Goal: Task Accomplishment & Management: Complete application form

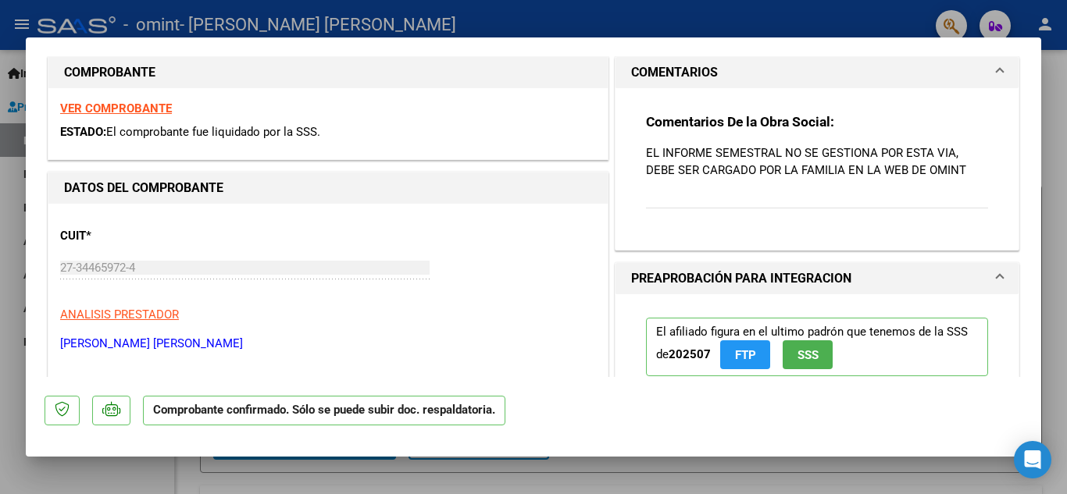
scroll to position [469, 0]
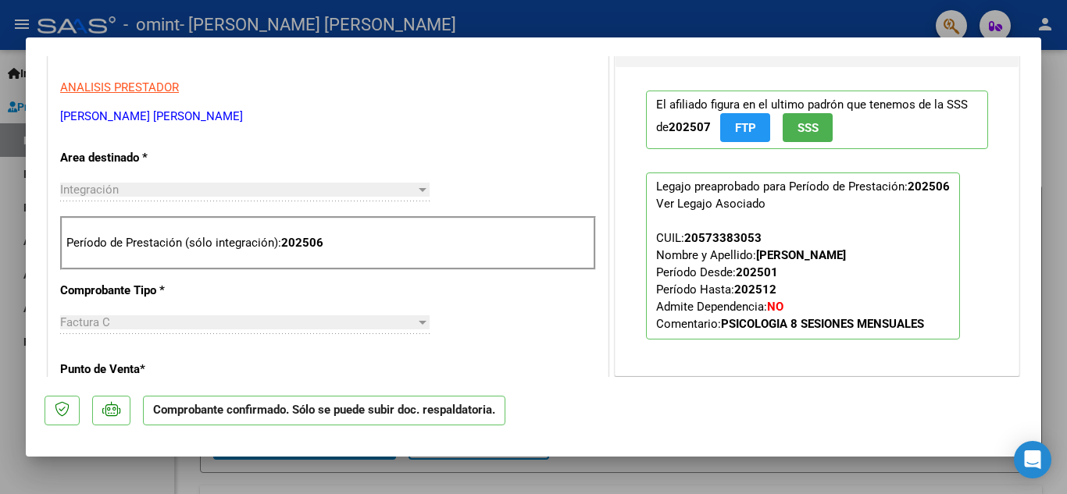
click at [1061, 296] on div at bounding box center [533, 247] width 1067 height 494
type input "$ 0,00"
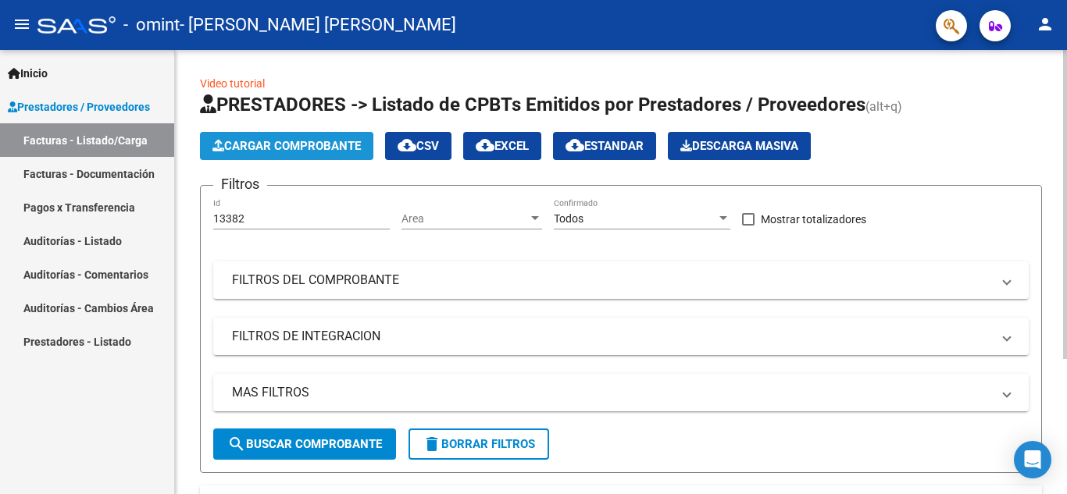
click at [279, 140] on span "Cargar Comprobante" at bounding box center [286, 146] width 148 height 14
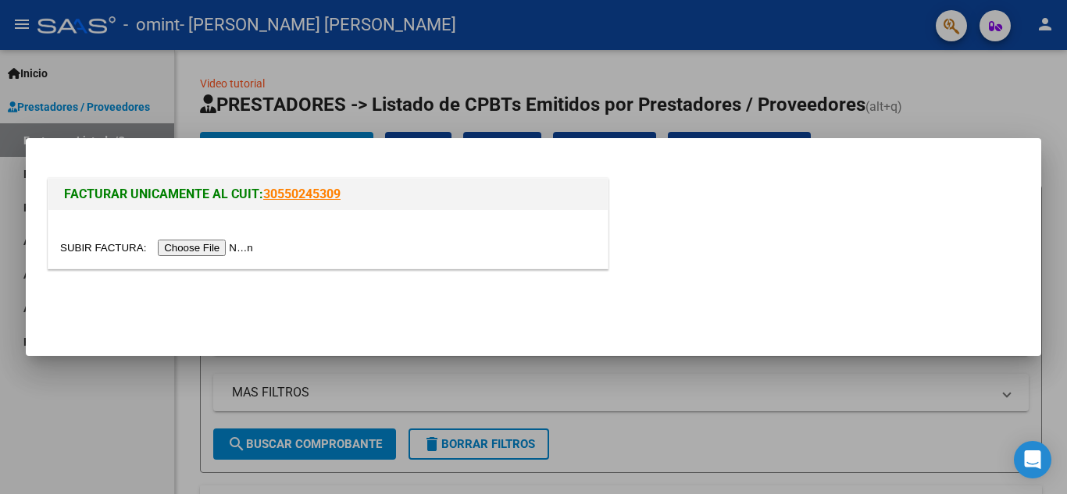
click at [237, 247] on input "file" at bounding box center [159, 248] width 198 height 16
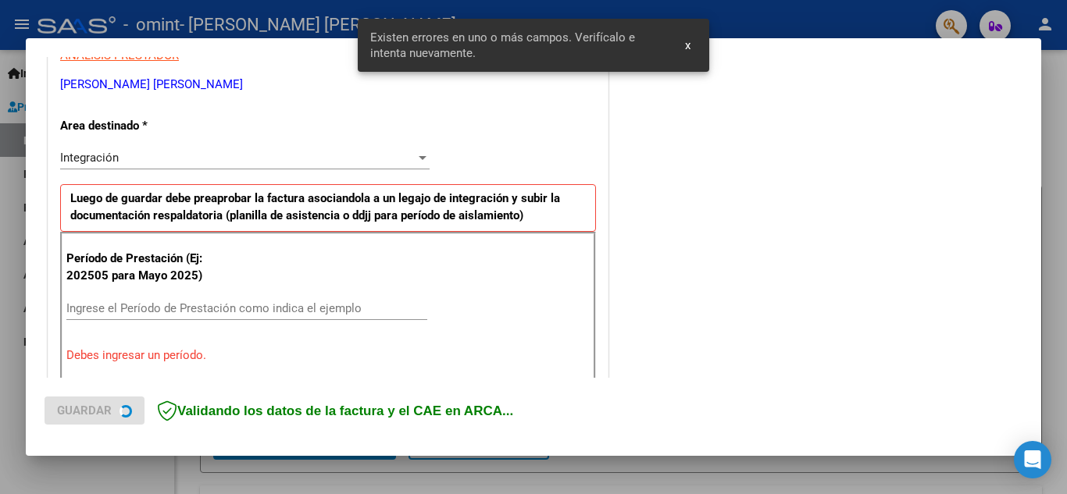
scroll to position [354, 0]
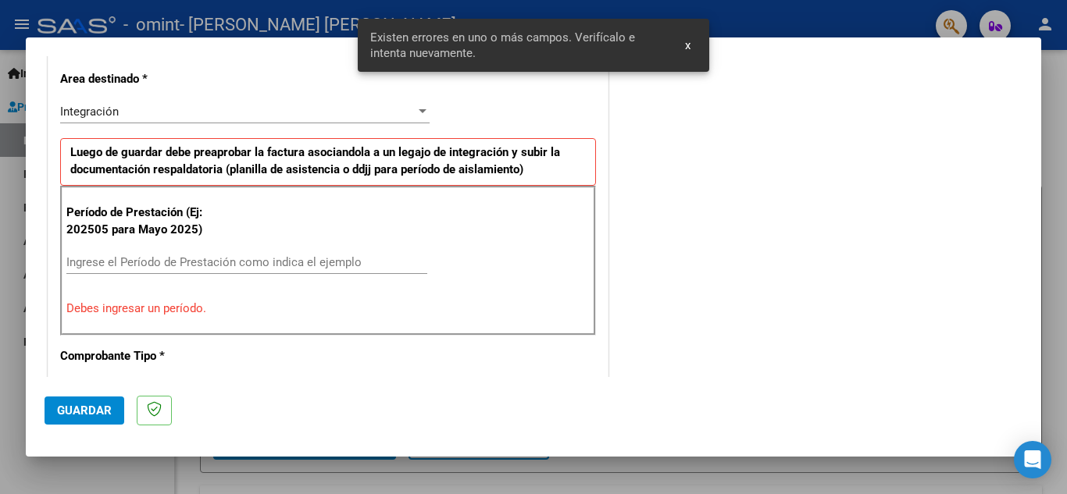
click at [691, 42] on button "x" at bounding box center [687, 45] width 30 height 28
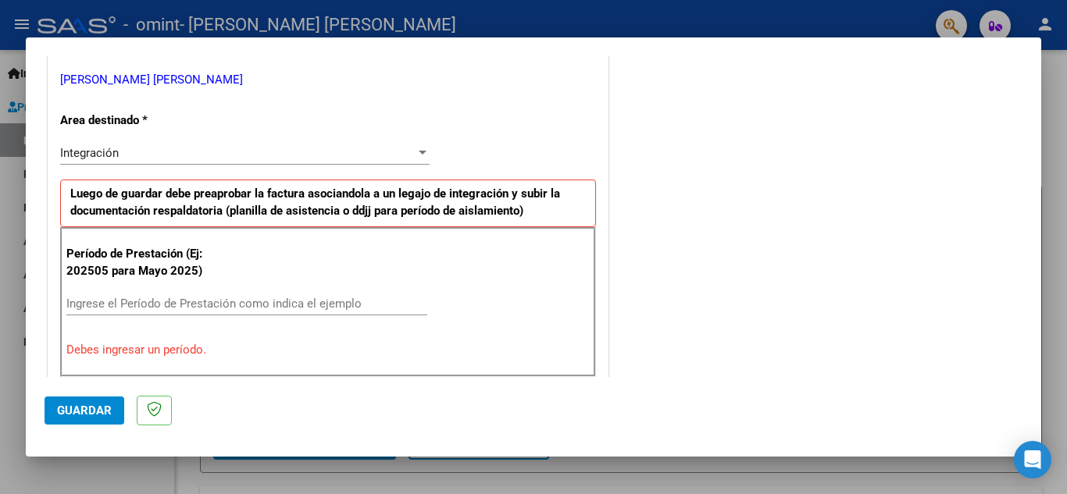
scroll to position [390, 0]
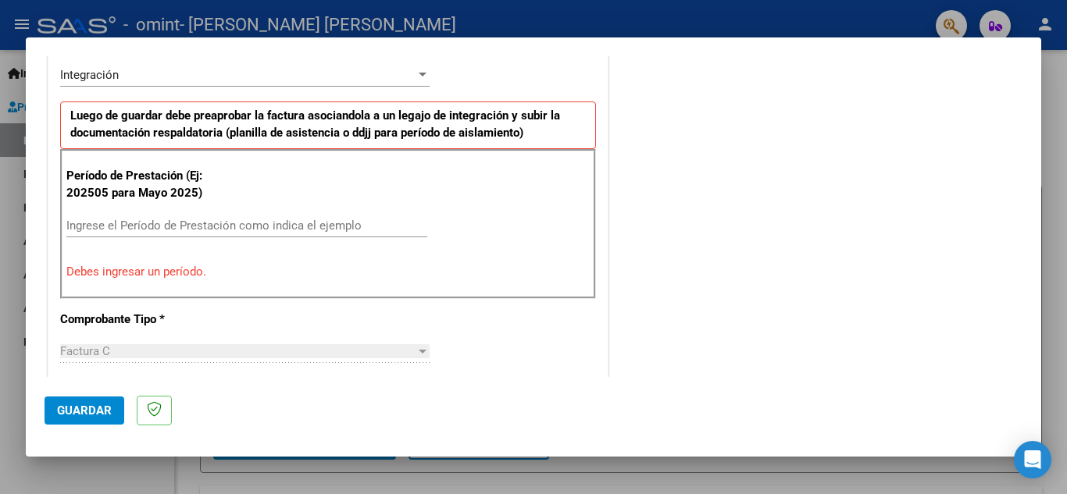
click at [203, 230] on input "Ingrese el Período de Prestación como indica el ejemplo" at bounding box center [246, 226] width 361 height 14
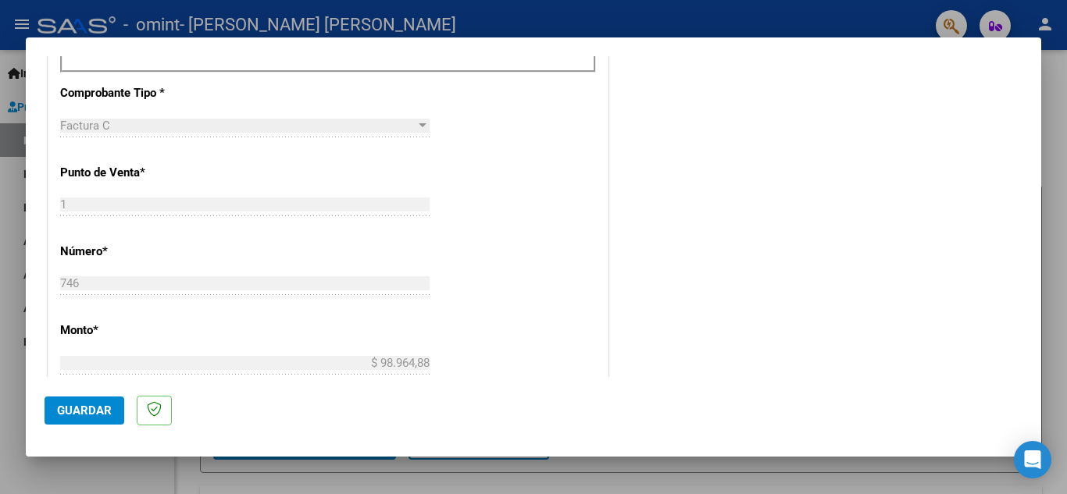
scroll to position [625, 0]
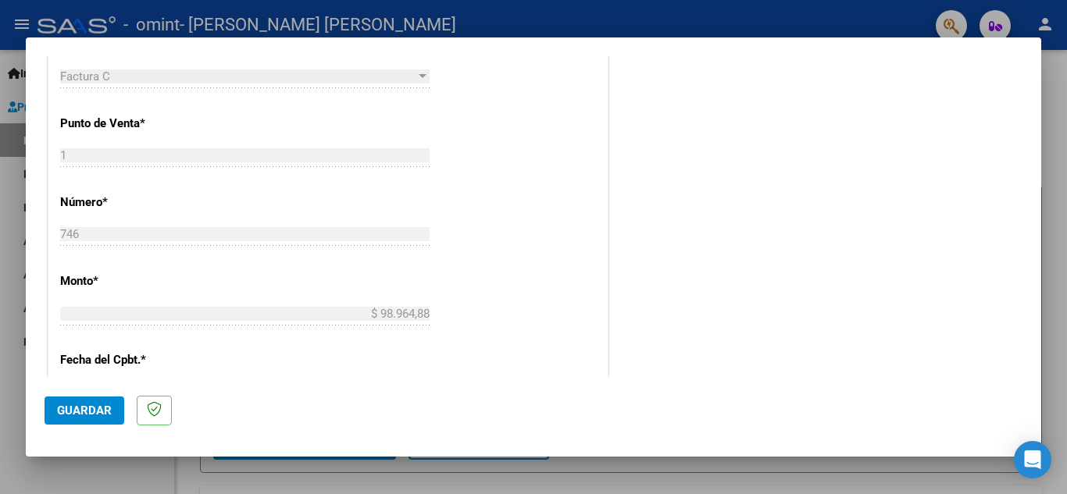
type input "202508"
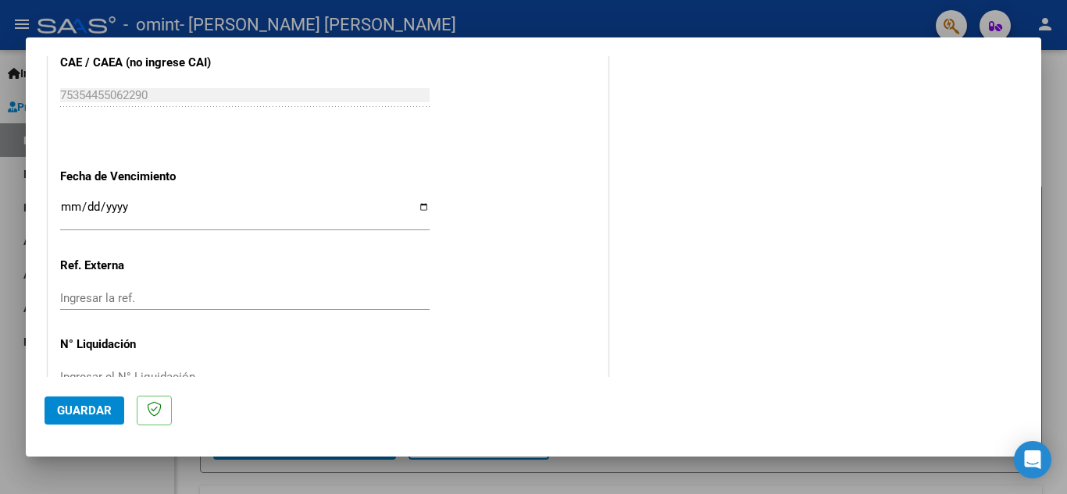
scroll to position [1015, 0]
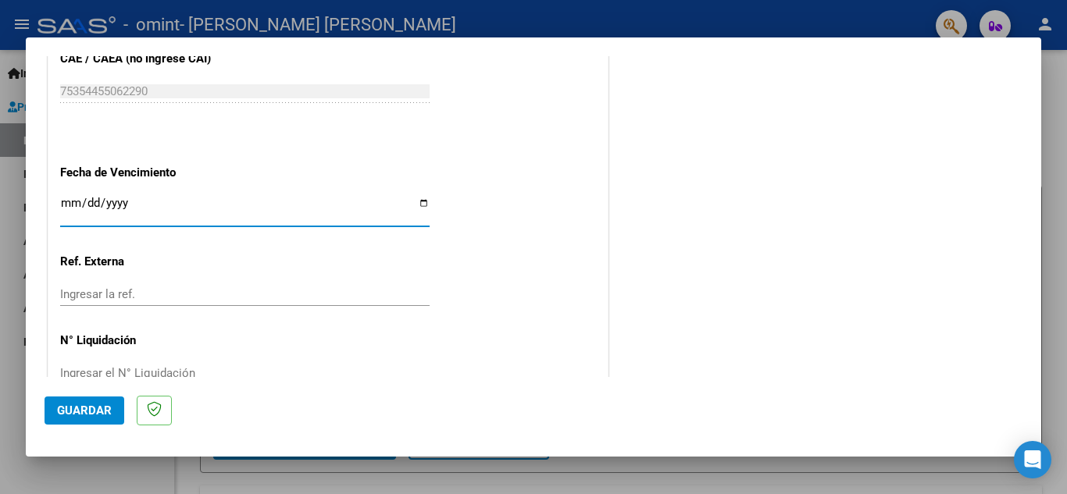
click at [417, 200] on input "Ingresar la fecha" at bounding box center [244, 209] width 369 height 25
type input "[DATE]"
click at [371, 295] on input "Ingresar la ref." at bounding box center [244, 294] width 369 height 14
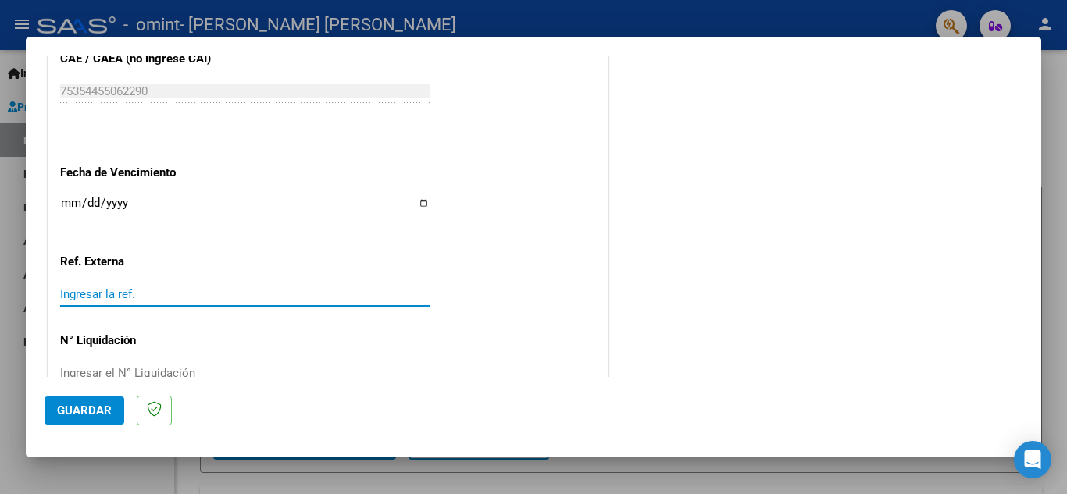
click at [371, 295] on input "Ingresar la ref." at bounding box center [244, 294] width 369 height 14
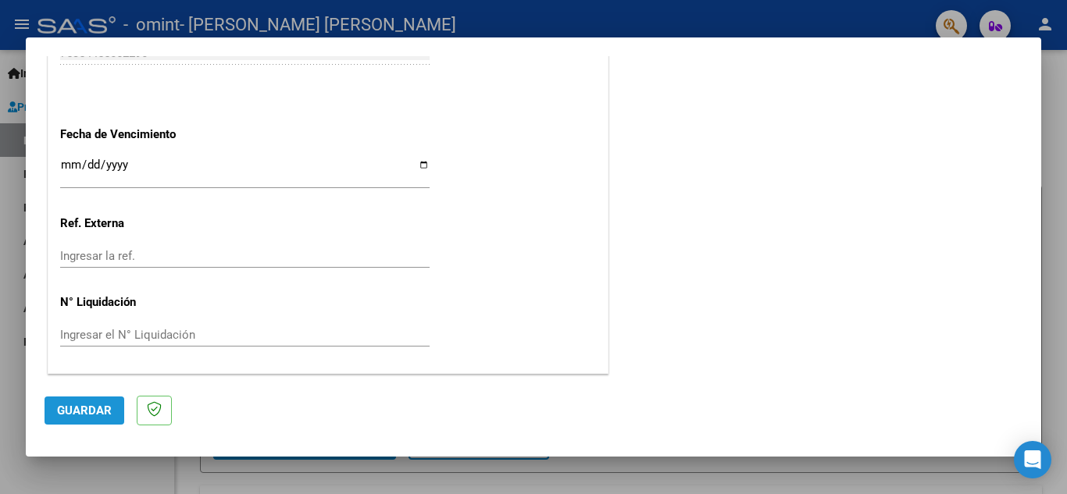
click at [85, 410] on span "Guardar" at bounding box center [84, 411] width 55 height 14
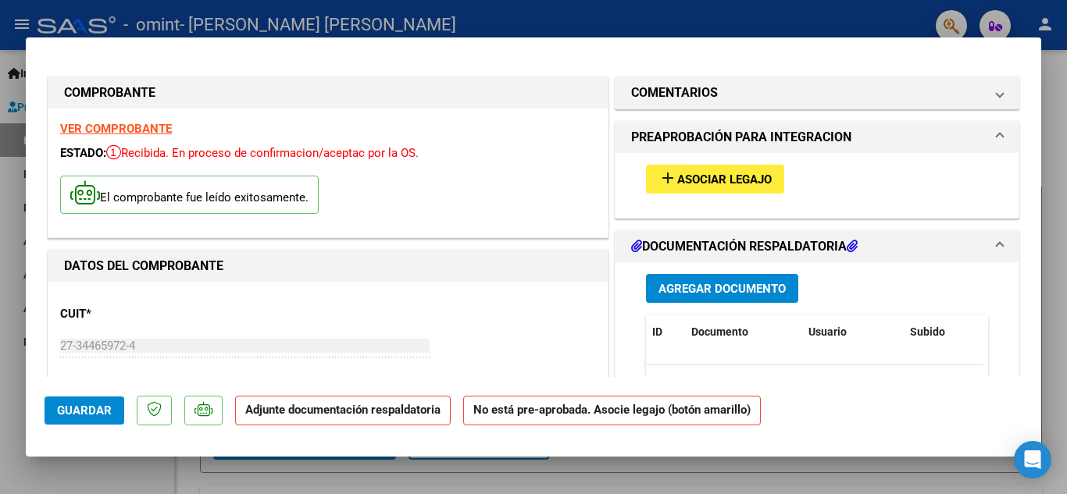
click at [740, 183] on span "Asociar Legajo" at bounding box center [724, 180] width 94 height 14
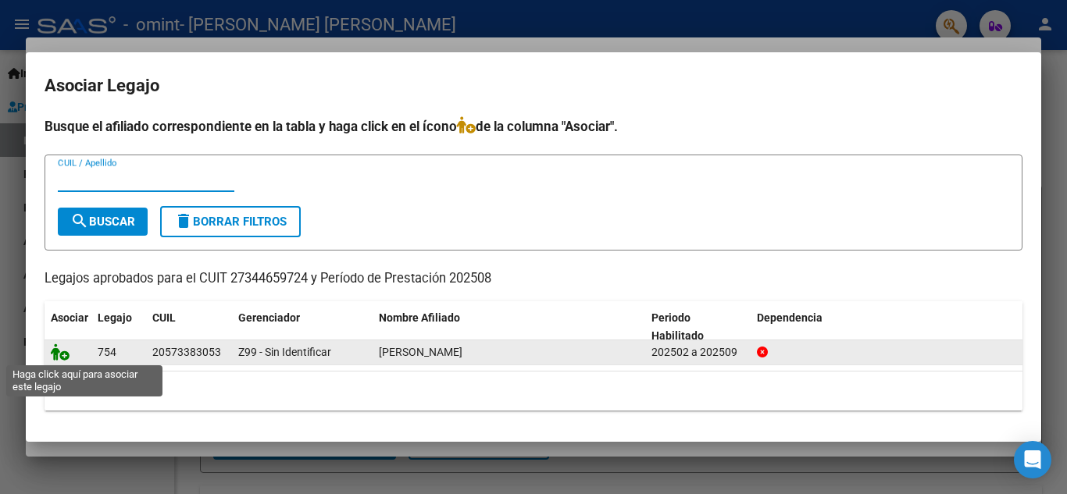
click at [65, 354] on icon at bounding box center [60, 352] width 19 height 17
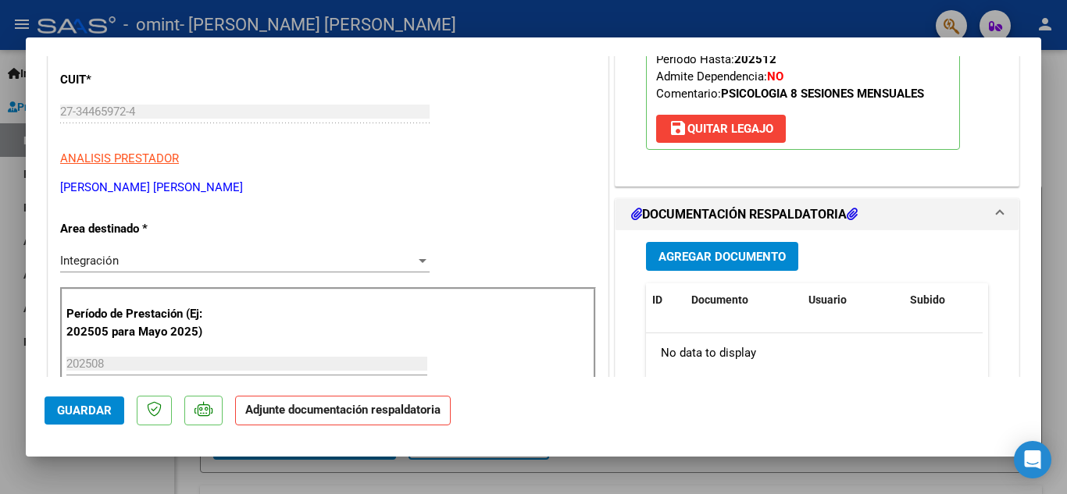
scroll to position [312, 0]
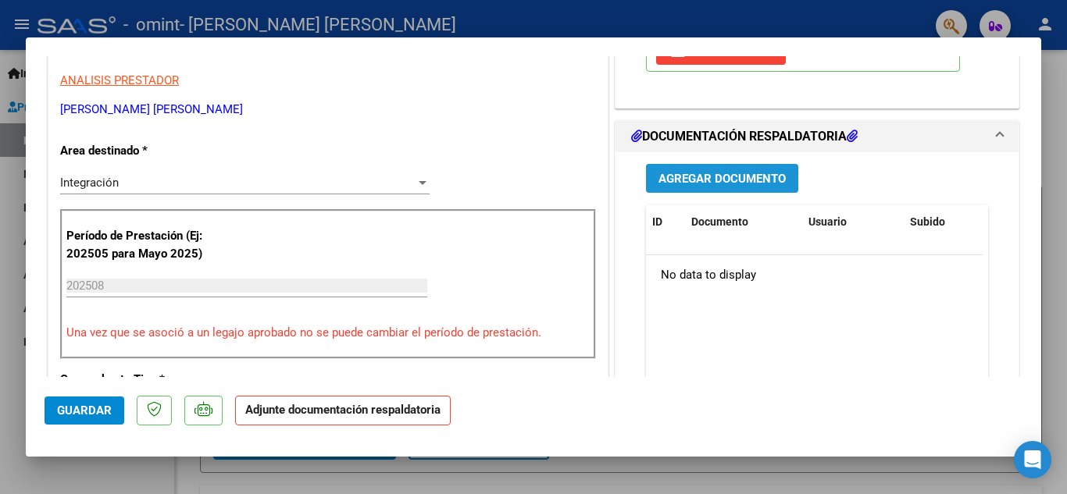
click at [740, 177] on span "Agregar Documento" at bounding box center [721, 179] width 127 height 14
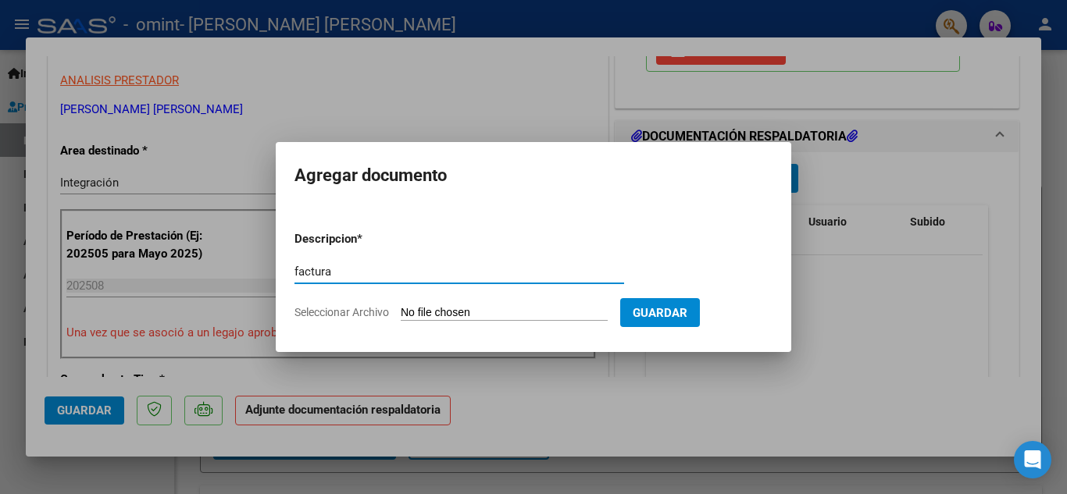
type input "factura"
click at [353, 316] on span "Seleccionar Archivo" at bounding box center [341, 312] width 94 height 12
click at [401, 316] on input "Seleccionar Archivo" at bounding box center [504, 313] width 207 height 15
type input "C:\fakepath\FC AGOSTO.pdf"
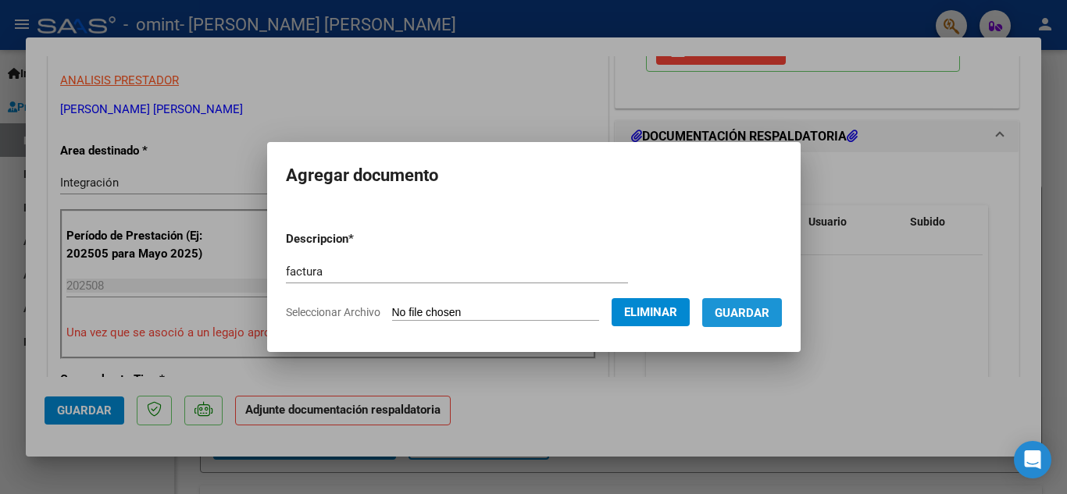
click at [742, 307] on span "Guardar" at bounding box center [742, 313] width 55 height 14
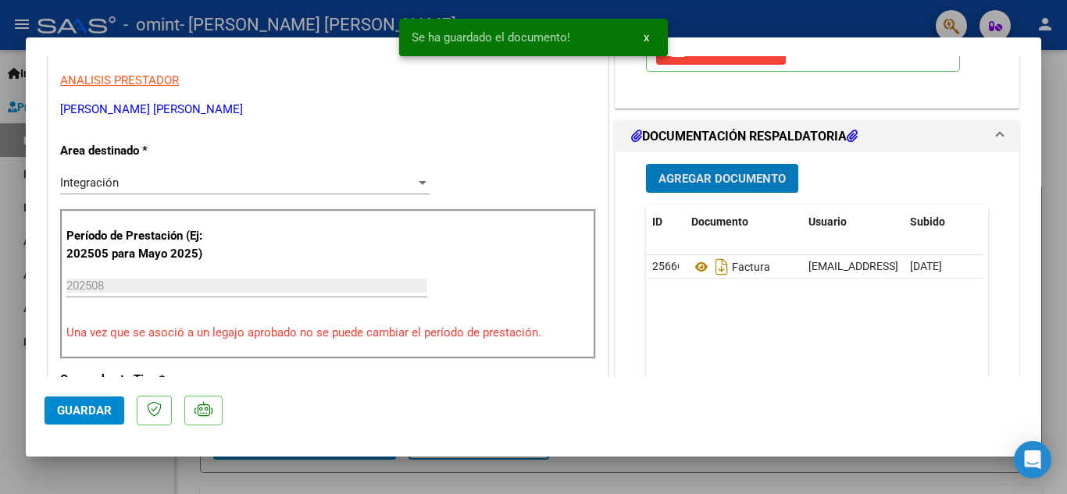
click at [715, 184] on span "Agregar Documento" at bounding box center [721, 179] width 127 height 14
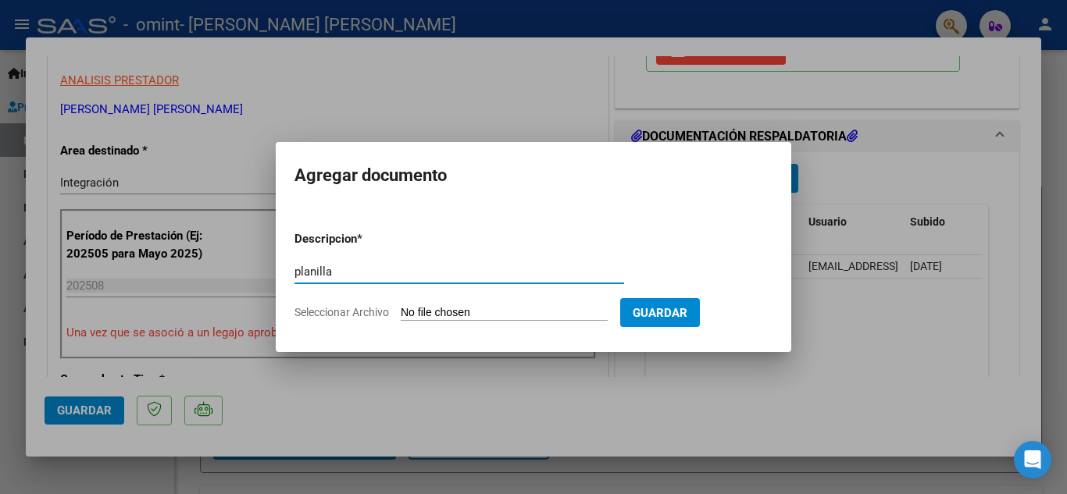
type input "planilla"
click at [358, 316] on span "Seleccionar Archivo" at bounding box center [341, 312] width 94 height 12
click at [401, 316] on input "Seleccionar Archivo" at bounding box center [504, 313] width 207 height 15
type input "C:\fakepath\planilla agosto.pdf"
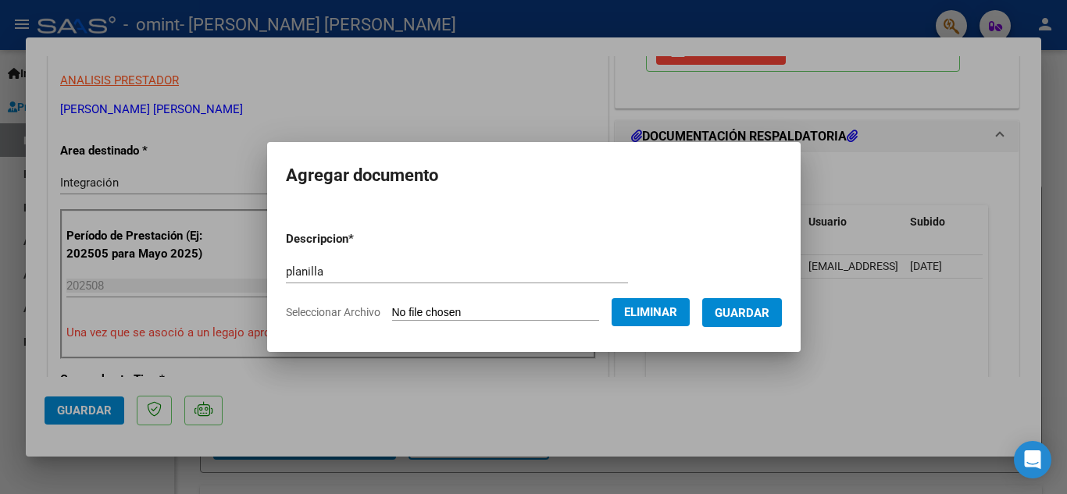
click at [761, 311] on span "Guardar" at bounding box center [742, 313] width 55 height 14
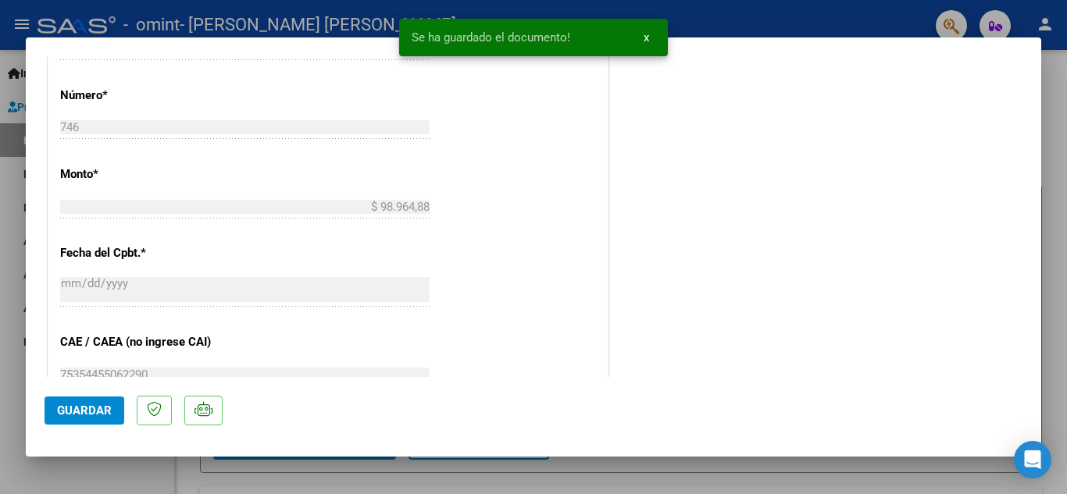
scroll to position [859, 0]
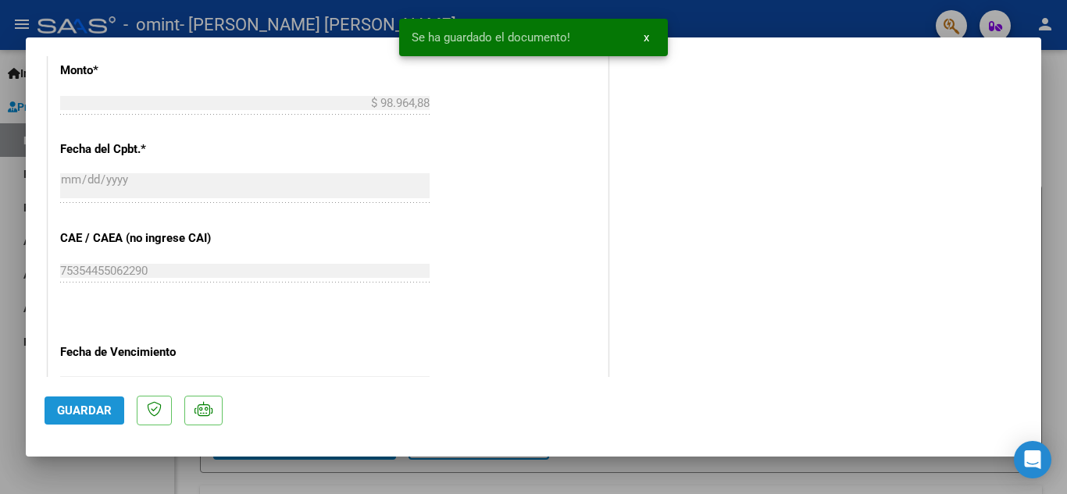
click at [77, 405] on span "Guardar" at bounding box center [84, 411] width 55 height 14
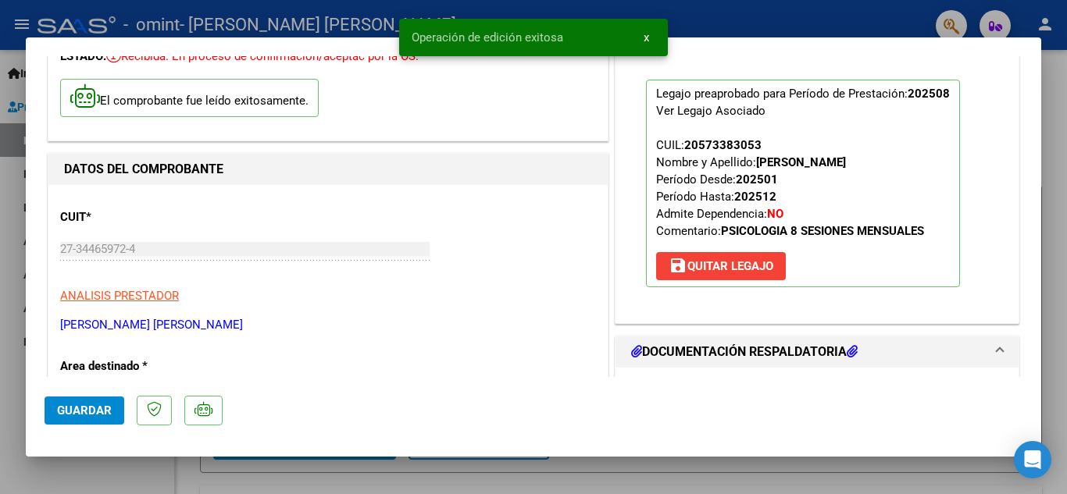
scroll to position [0, 0]
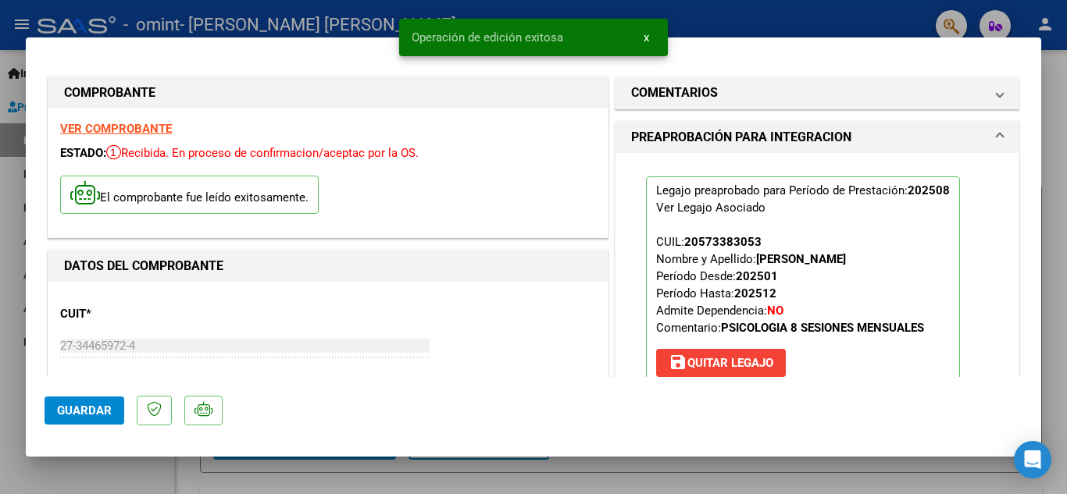
click at [1052, 164] on div at bounding box center [533, 247] width 1067 height 494
